Goal: Transaction & Acquisition: Book appointment/travel/reservation

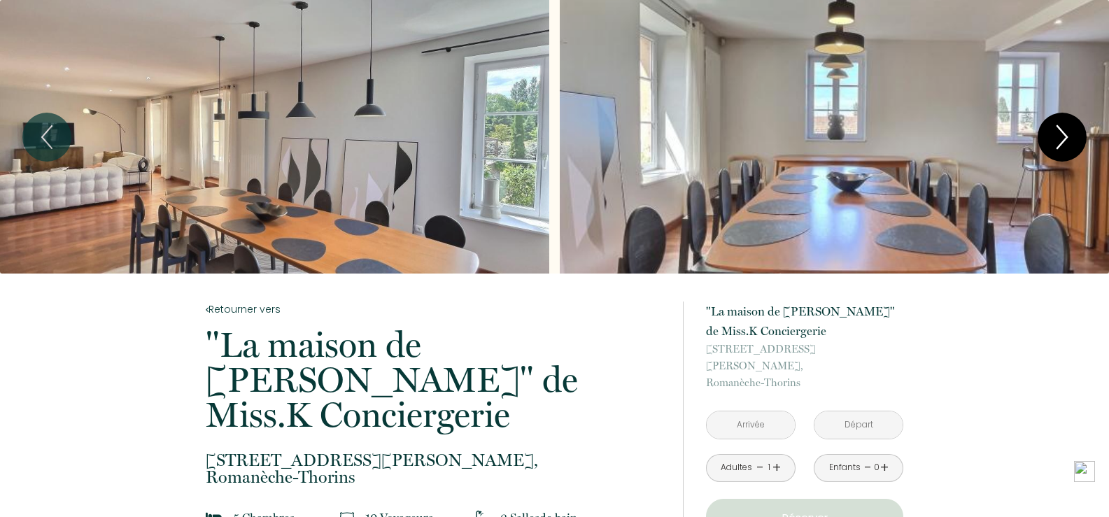
click at [1074, 130] on icon "Next" at bounding box center [1062, 137] width 29 height 42
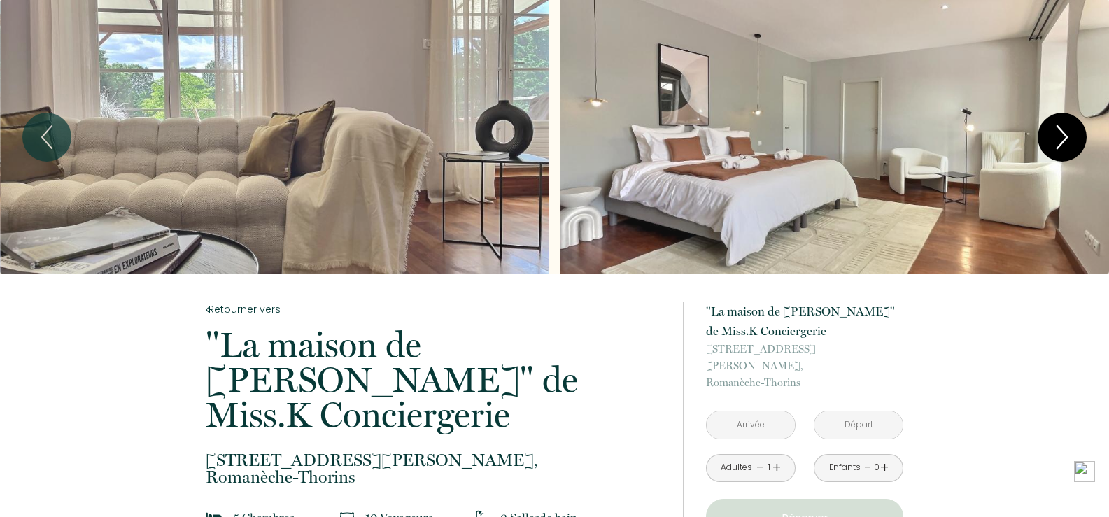
click at [1074, 130] on icon "Next" at bounding box center [1062, 137] width 29 height 42
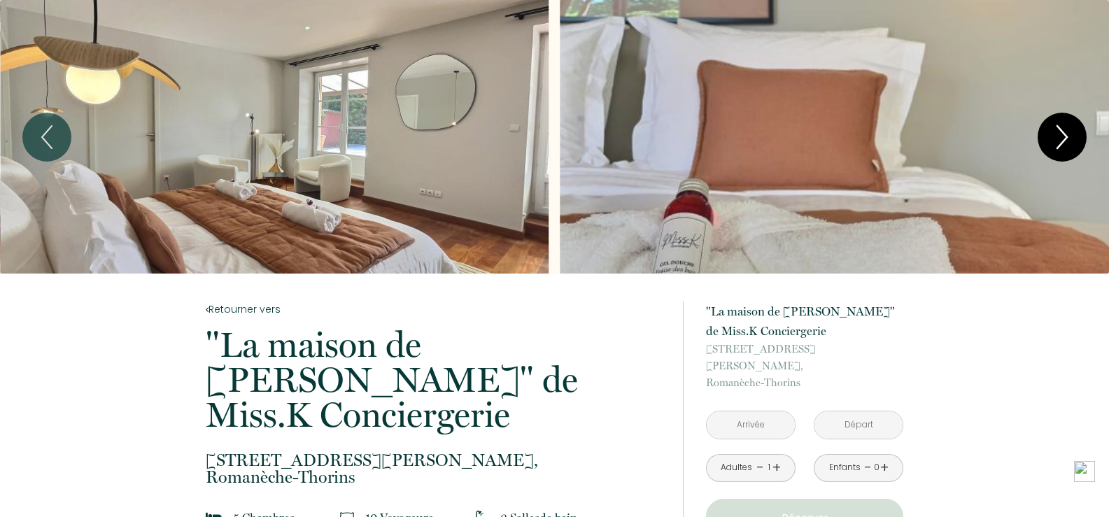
click at [1074, 130] on icon "Next" at bounding box center [1062, 137] width 29 height 42
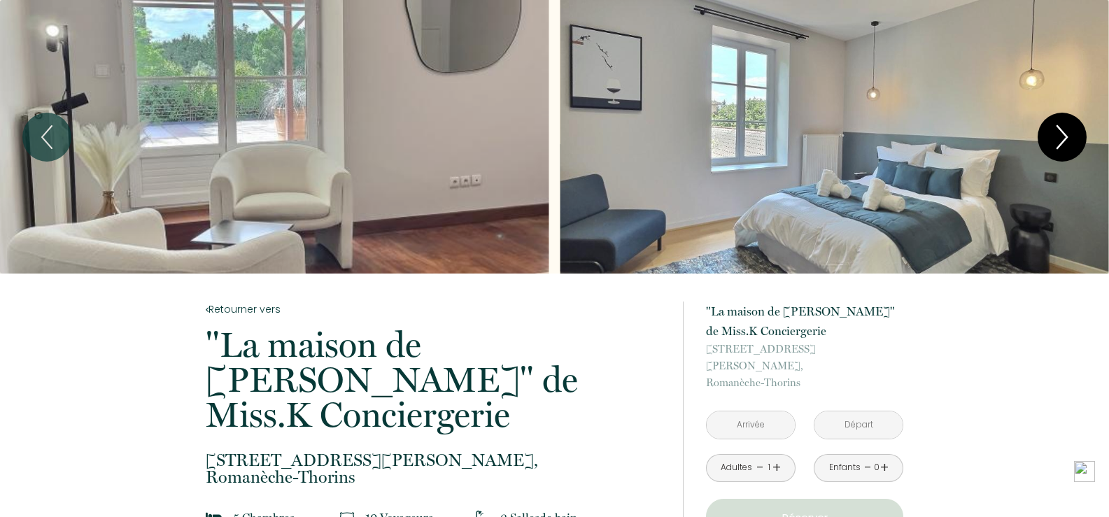
click at [1074, 130] on icon "Next" at bounding box center [1062, 137] width 29 height 42
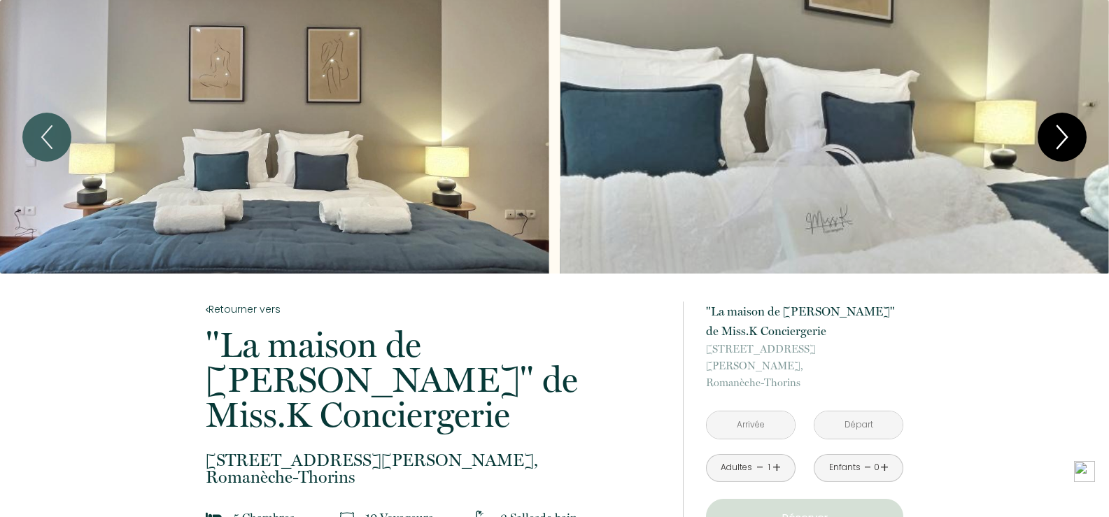
click at [1074, 130] on icon "Next" at bounding box center [1062, 137] width 29 height 42
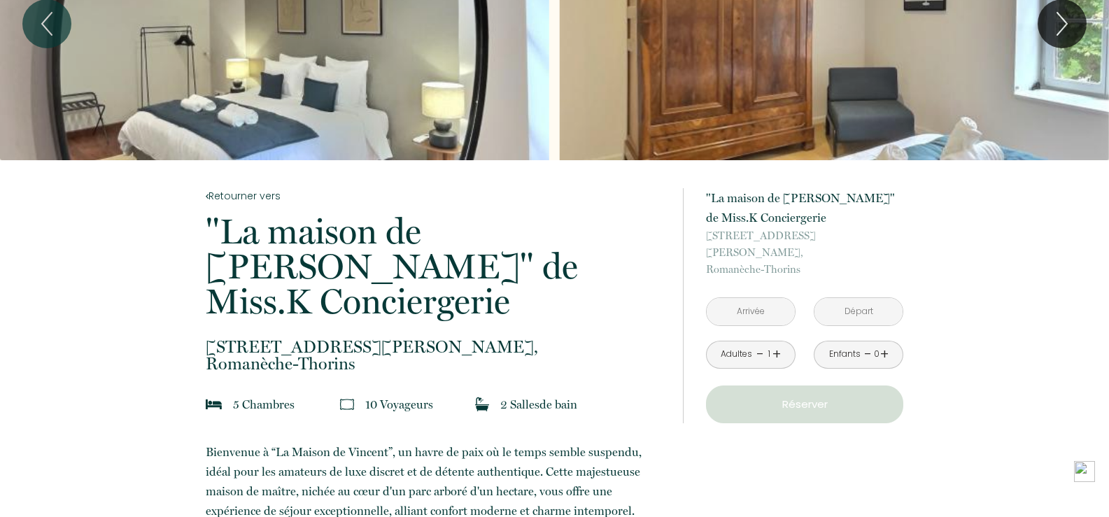
scroll to position [280, 0]
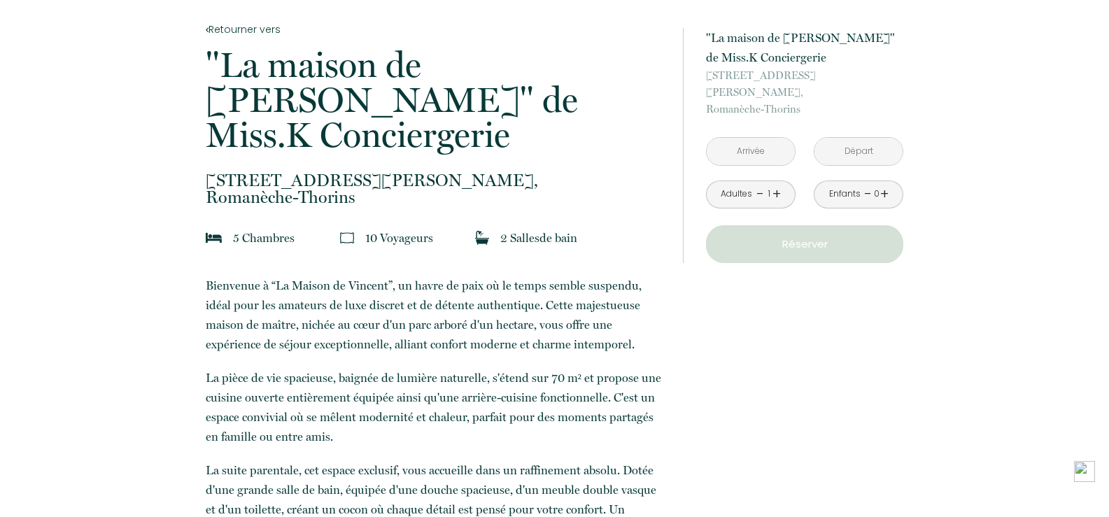
click at [764, 138] on input "text" at bounding box center [751, 151] width 88 height 27
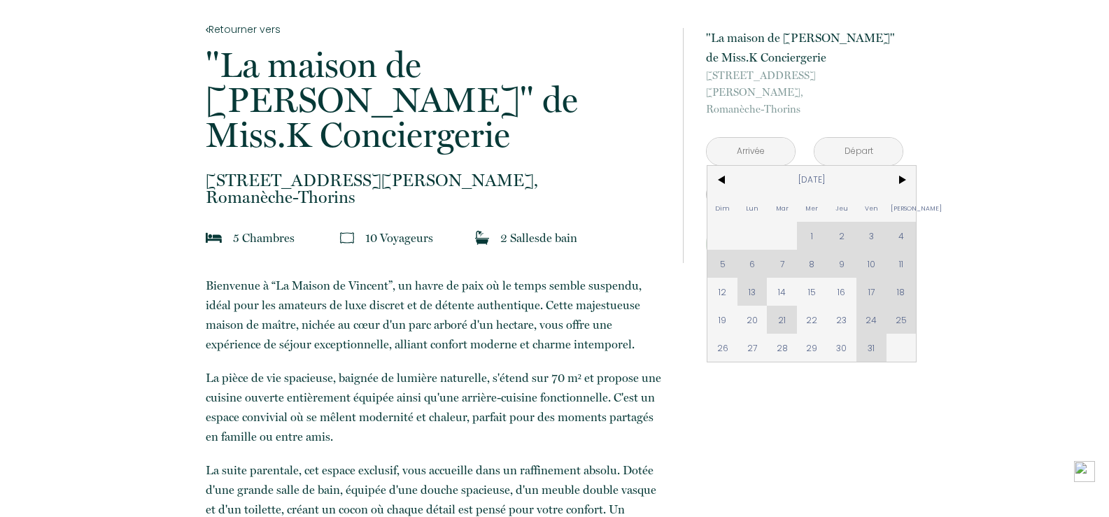
click at [829, 216] on div "Dim Lun Mar Mer Jeu Ven Sam 1 2 3 4 5 6 7 8 9 10 11 12 13 14 15 16 17 18 19 20 …" at bounding box center [812, 264] width 209 height 196
click at [843, 216] on div "Dim Lun Mar Mer Jeu Ven Sam 1 2 3 4 5 6 7 8 9 10 11 12 13 14 15 16 17 18 19 20 …" at bounding box center [812, 264] width 209 height 196
click at [834, 216] on div "Dim Lun Mar Mer Jeu Ven Sam 1 2 3 4 5 6 7 8 9 10 11 12 13 14 15 16 17 18 19 20 …" at bounding box center [812, 264] width 209 height 196
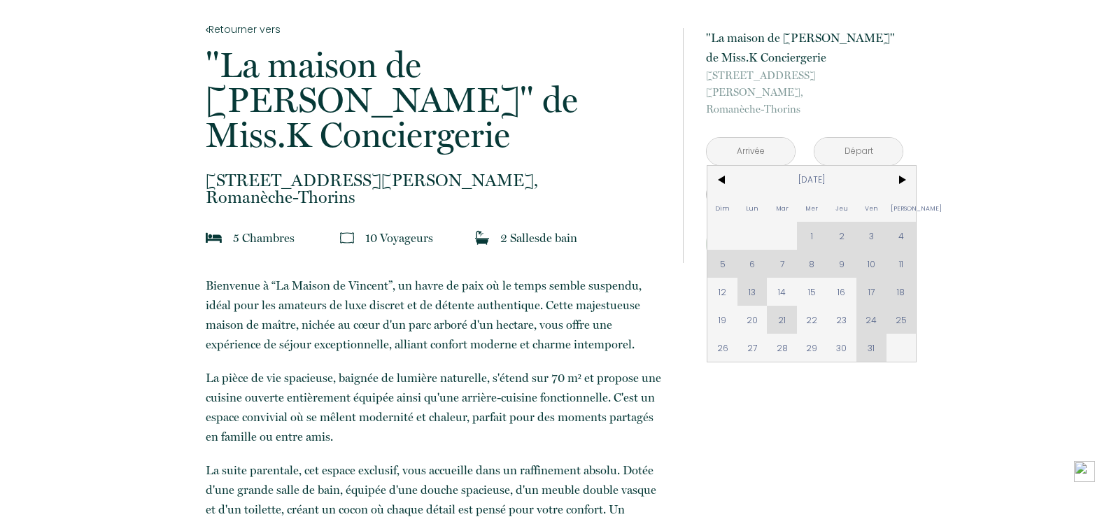
click at [834, 216] on div "Dim Lun Mar Mer Jeu Ven Sam 1 2 3 4 5 6 7 8 9 10 11 12 13 14 15 16 17 18 19 20 …" at bounding box center [812, 264] width 209 height 196
click at [785, 283] on span "14" at bounding box center [782, 292] width 30 height 28
click at [812, 271] on div "à partir de 350 € "La maison de Vincent" de Miss.K Conciergerie 504 Rue des Jac…" at bounding box center [793, 145] width 220 height 291
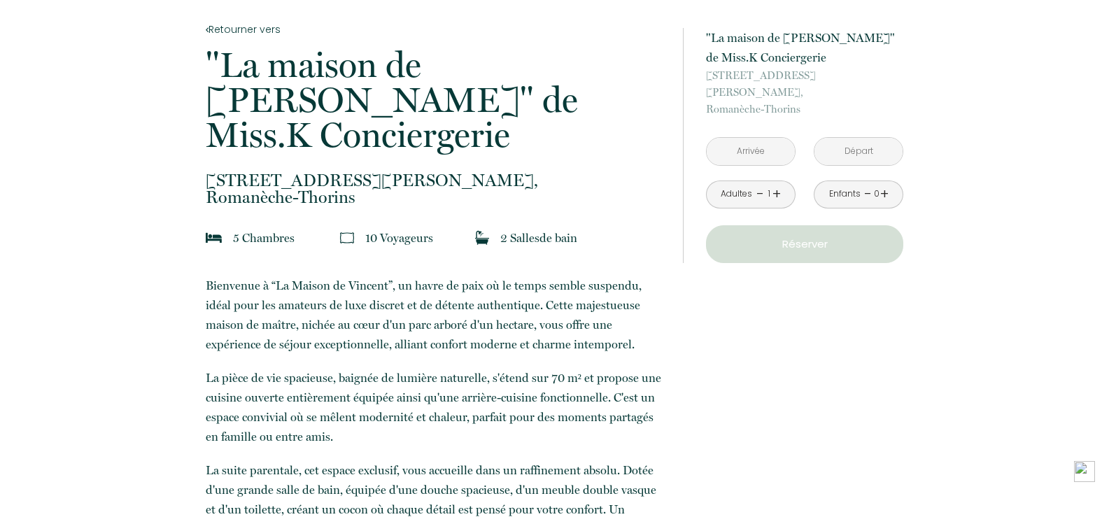
type input "Mar 14 Oct 2025"
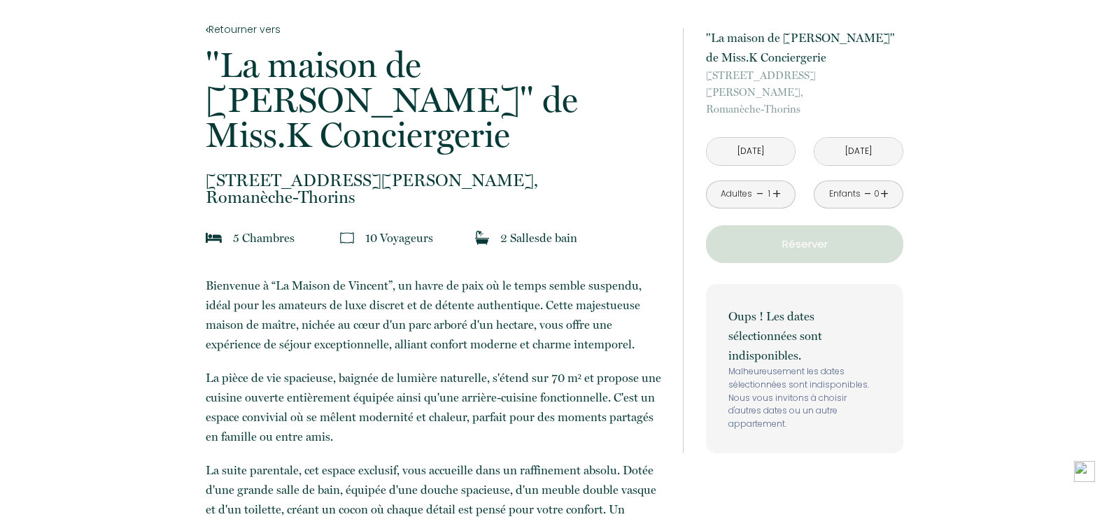
click at [776, 183] on link "+" at bounding box center [777, 194] width 8 height 22
click at [780, 183] on link "+" at bounding box center [777, 194] width 8 height 22
click at [759, 183] on link "-" at bounding box center [761, 194] width 8 height 22
click at [780, 252] on div "à partir de 350 € "La maison de Vincent" de Miss.K Conciergerie 504 Rue des Jac…" at bounding box center [804, 241] width 197 height 426
click at [787, 236] on p "Réserver" at bounding box center [805, 244] width 188 height 17
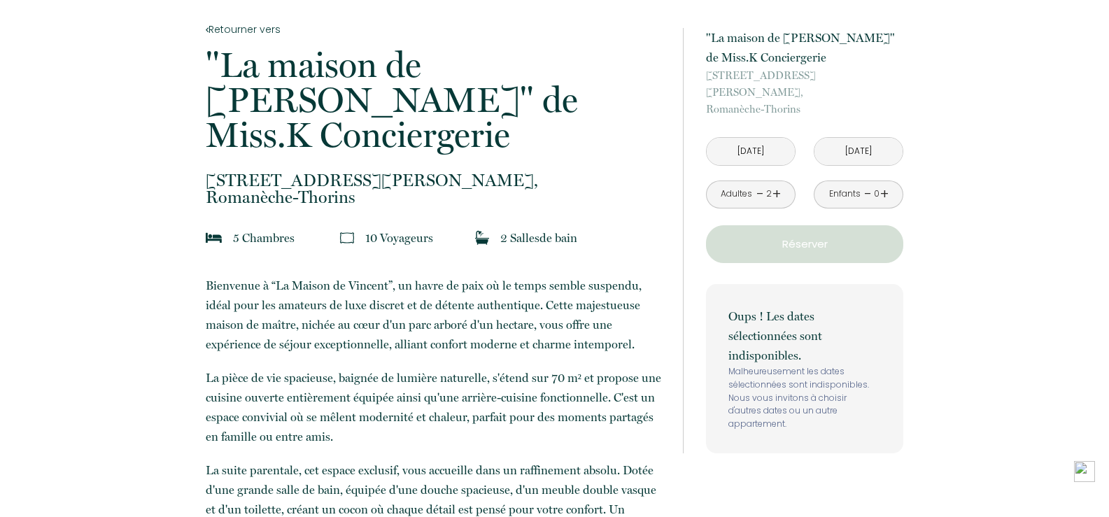
click at [867, 138] on input "Mer 15 Oct 2025" at bounding box center [859, 151] width 88 height 27
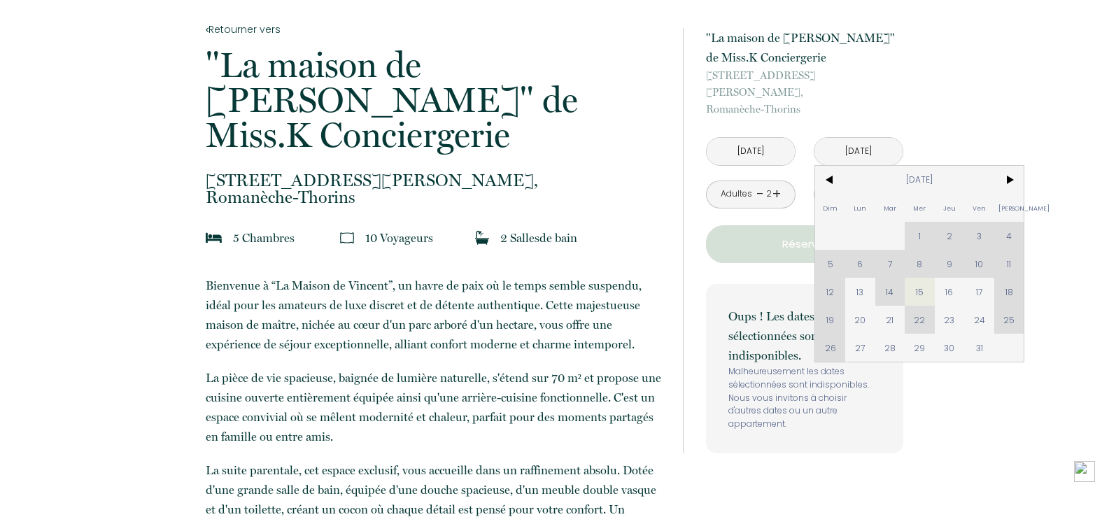
click at [968, 278] on span "17" at bounding box center [979, 292] width 30 height 28
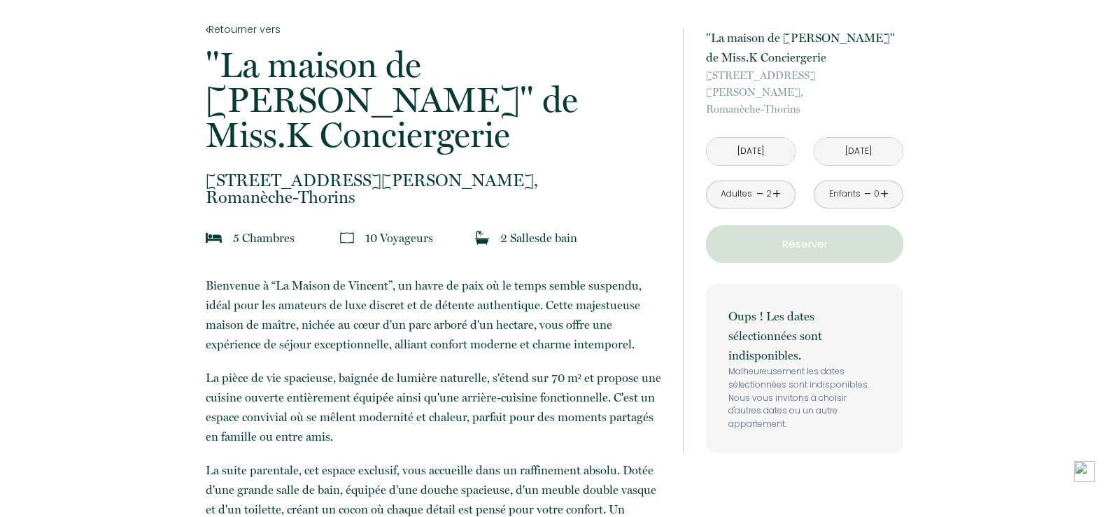
type input "Ven 17 Oct 2025"
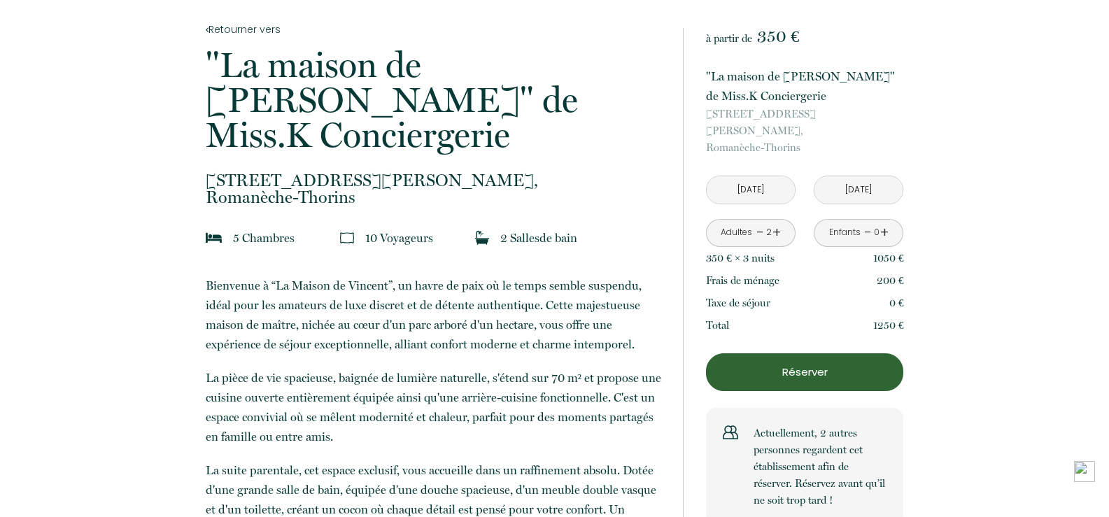
scroll to position [0, 0]
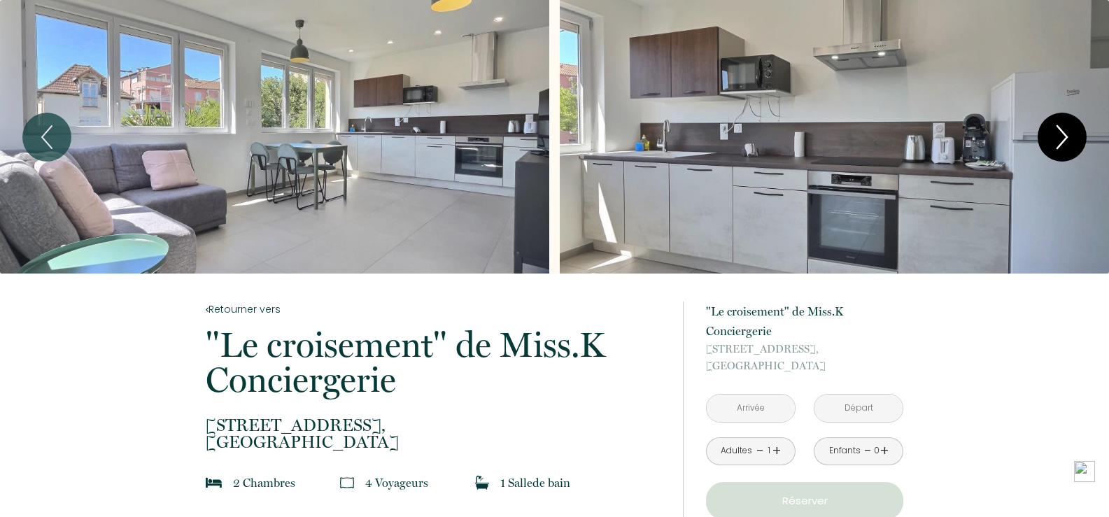
click at [1051, 134] on icon "Next" at bounding box center [1062, 137] width 29 height 42
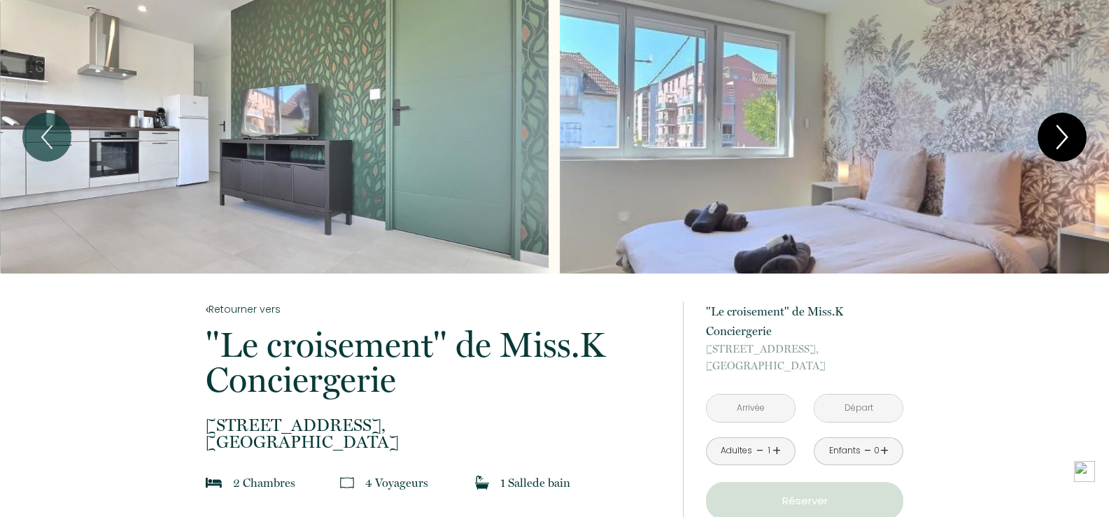
click at [1051, 134] on icon "Next" at bounding box center [1062, 137] width 29 height 42
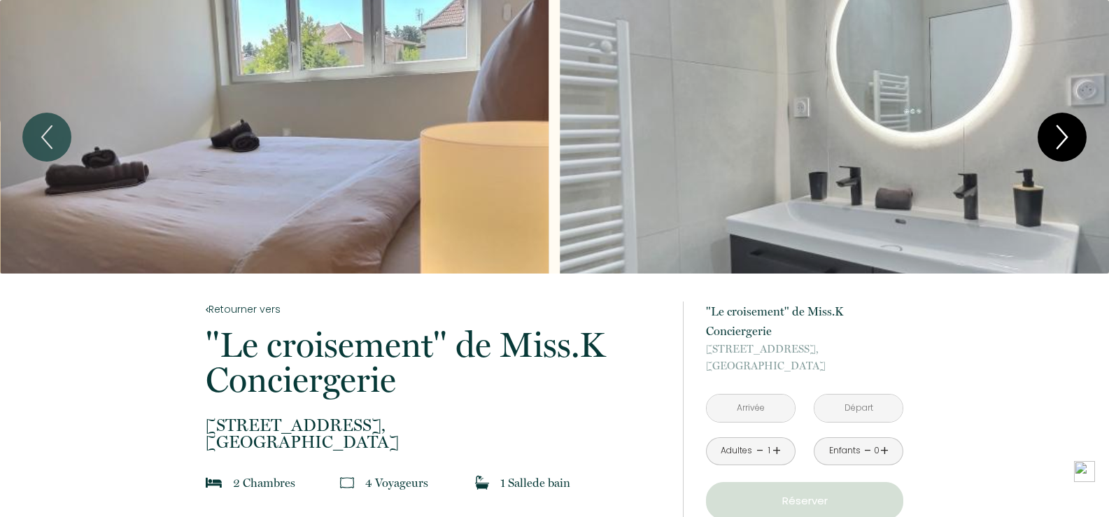
click at [1051, 134] on icon "Next" at bounding box center [1062, 137] width 29 height 42
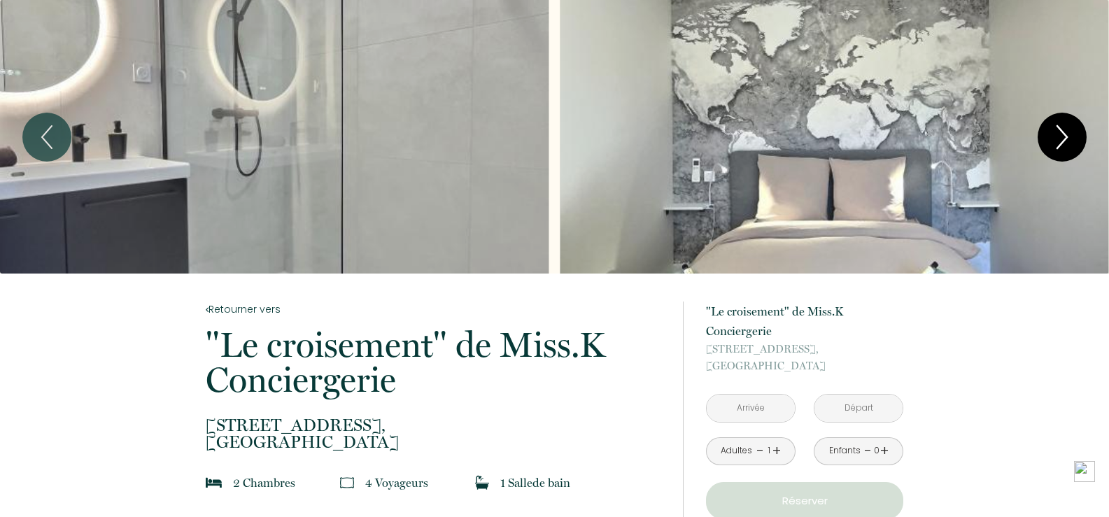
click at [1051, 134] on icon "Next" at bounding box center [1062, 137] width 29 height 42
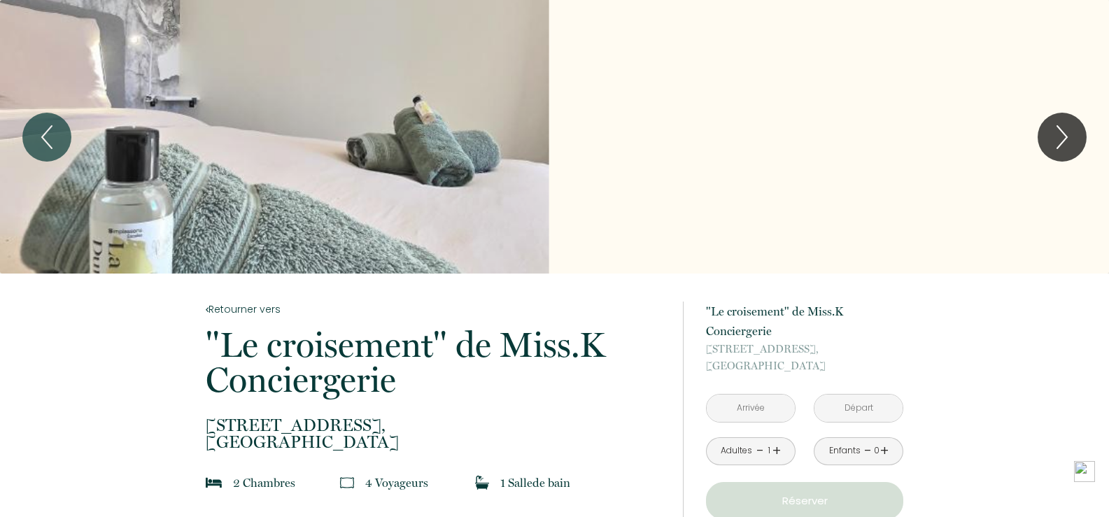
click at [1026, 133] on div "Slideshow" at bounding box center [554, 137] width 1109 height 274
click at [1059, 129] on icon "Next" at bounding box center [1062, 137] width 29 height 42
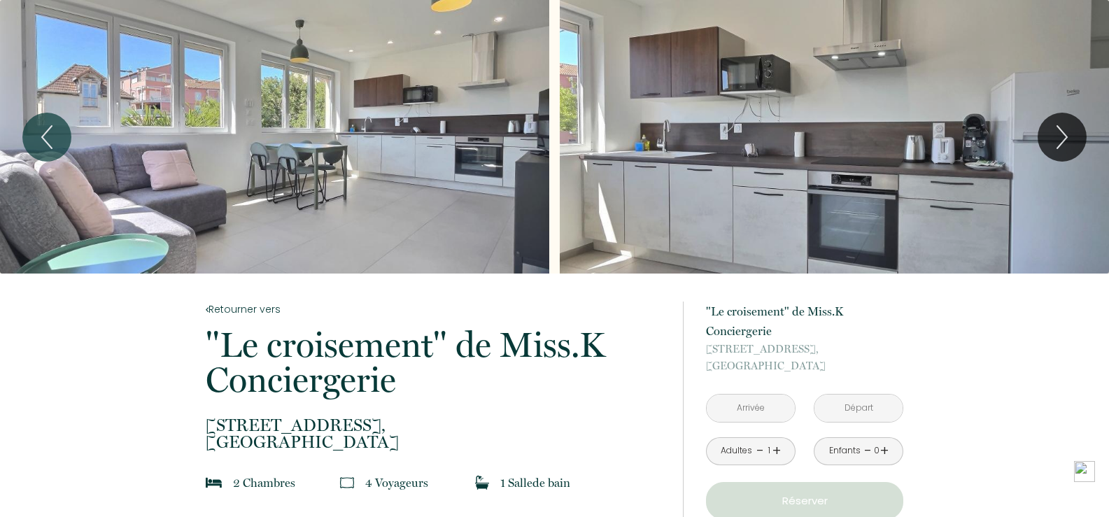
click at [777, 403] on input "text" at bounding box center [751, 408] width 88 height 27
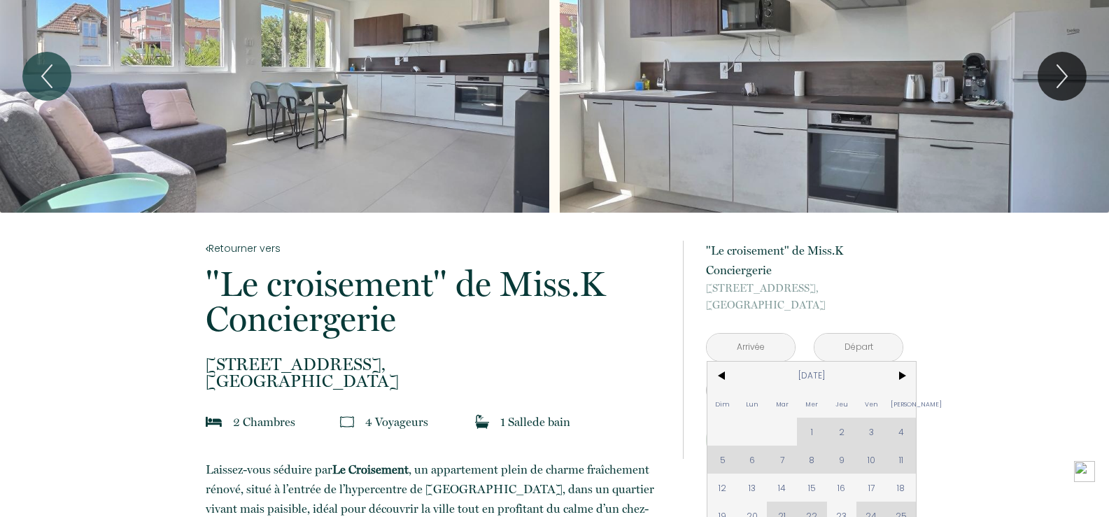
scroll to position [140, 0]
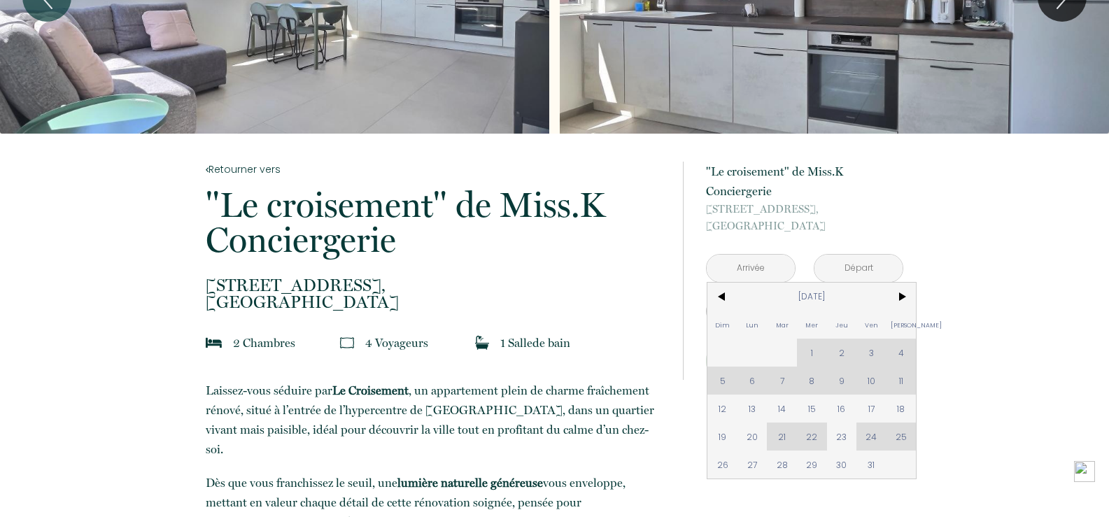
click at [857, 386] on div "Dim Lun Mar Mer Jeu Ven Sam 1 2 3 4 5 6 7 8 9 10 11 12 13 14 15 16 17 18 19 20 …" at bounding box center [812, 381] width 209 height 196
